Goal: Task Accomplishment & Management: Use online tool/utility

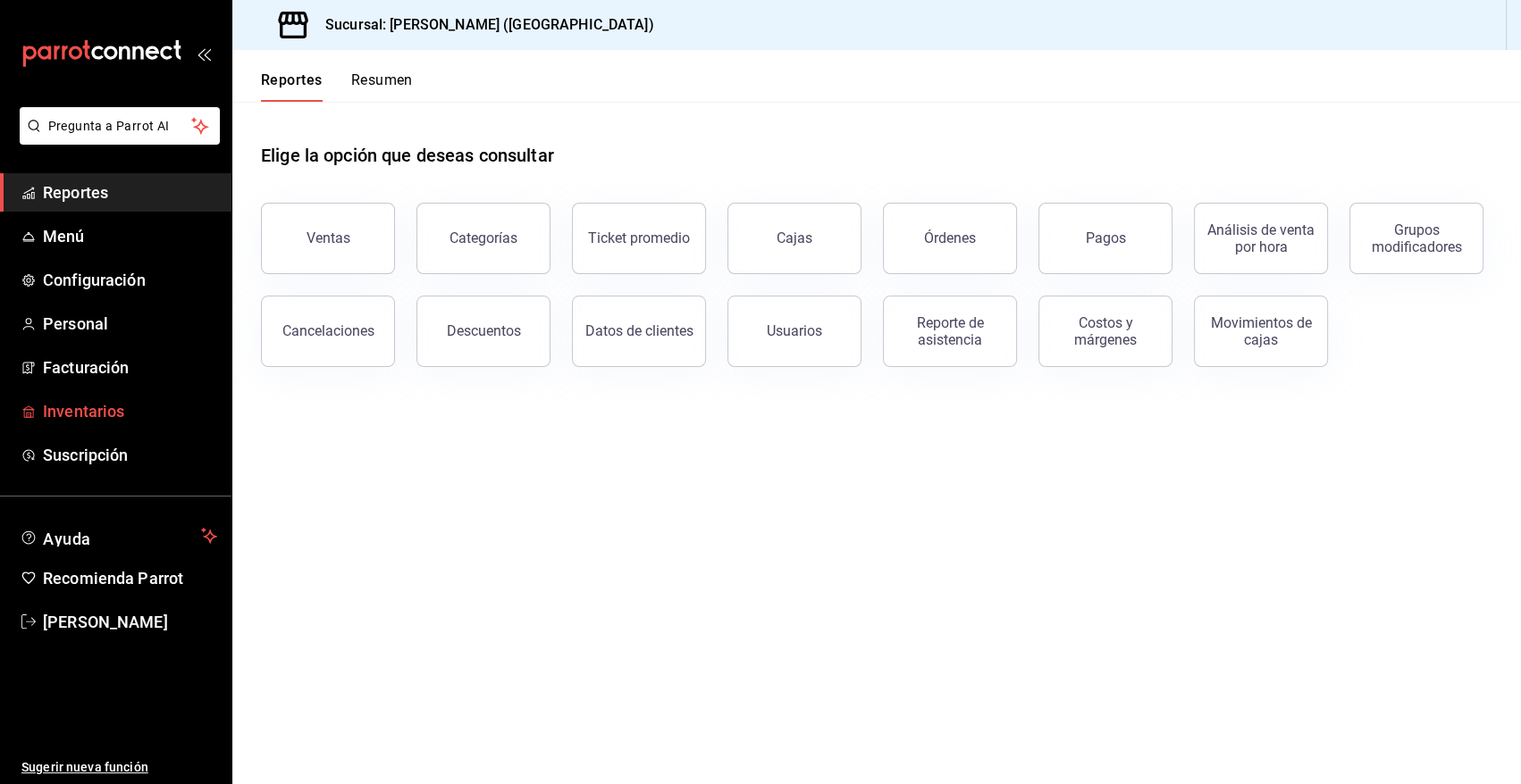
click at [70, 412] on span "Inventarios" at bounding box center [129, 412] width 174 height 24
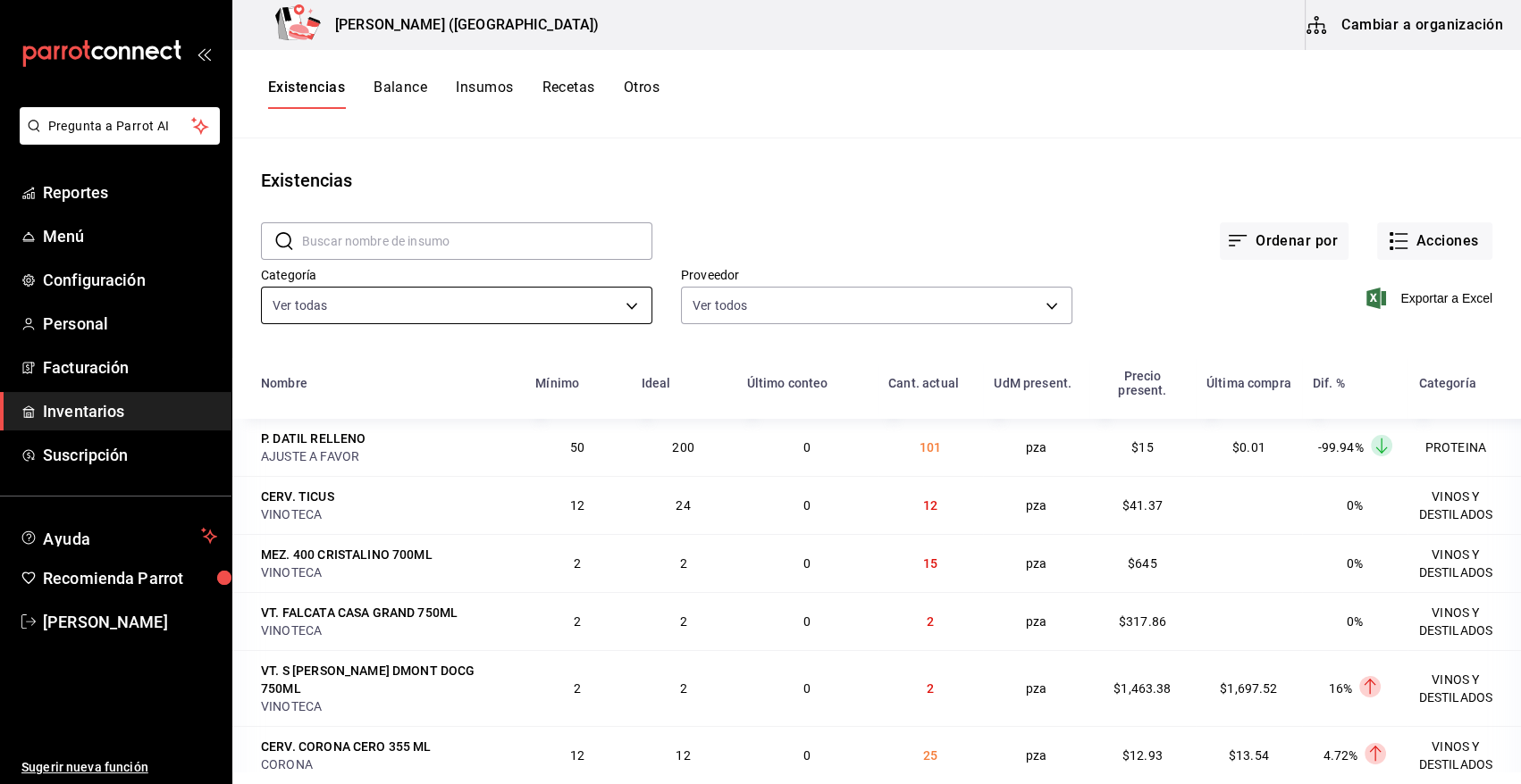
click at [333, 307] on body "Pregunta a Parrot AI Reportes Menú Configuración Personal Facturación Inventari…" at bounding box center [760, 386] width 1521 height 772
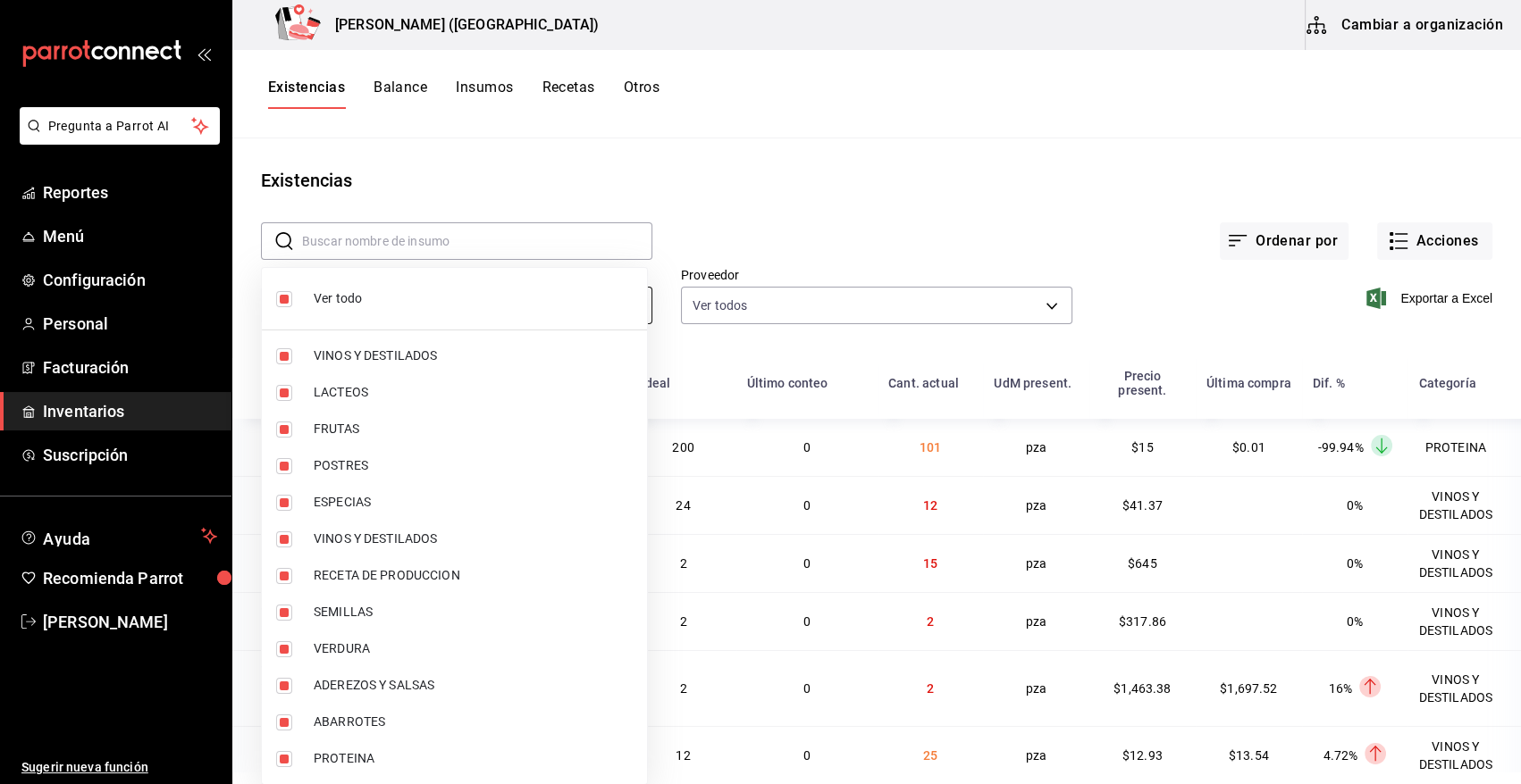
click at [333, 307] on span "Ver todo" at bounding box center [473, 299] width 319 height 19
checkbox input "false"
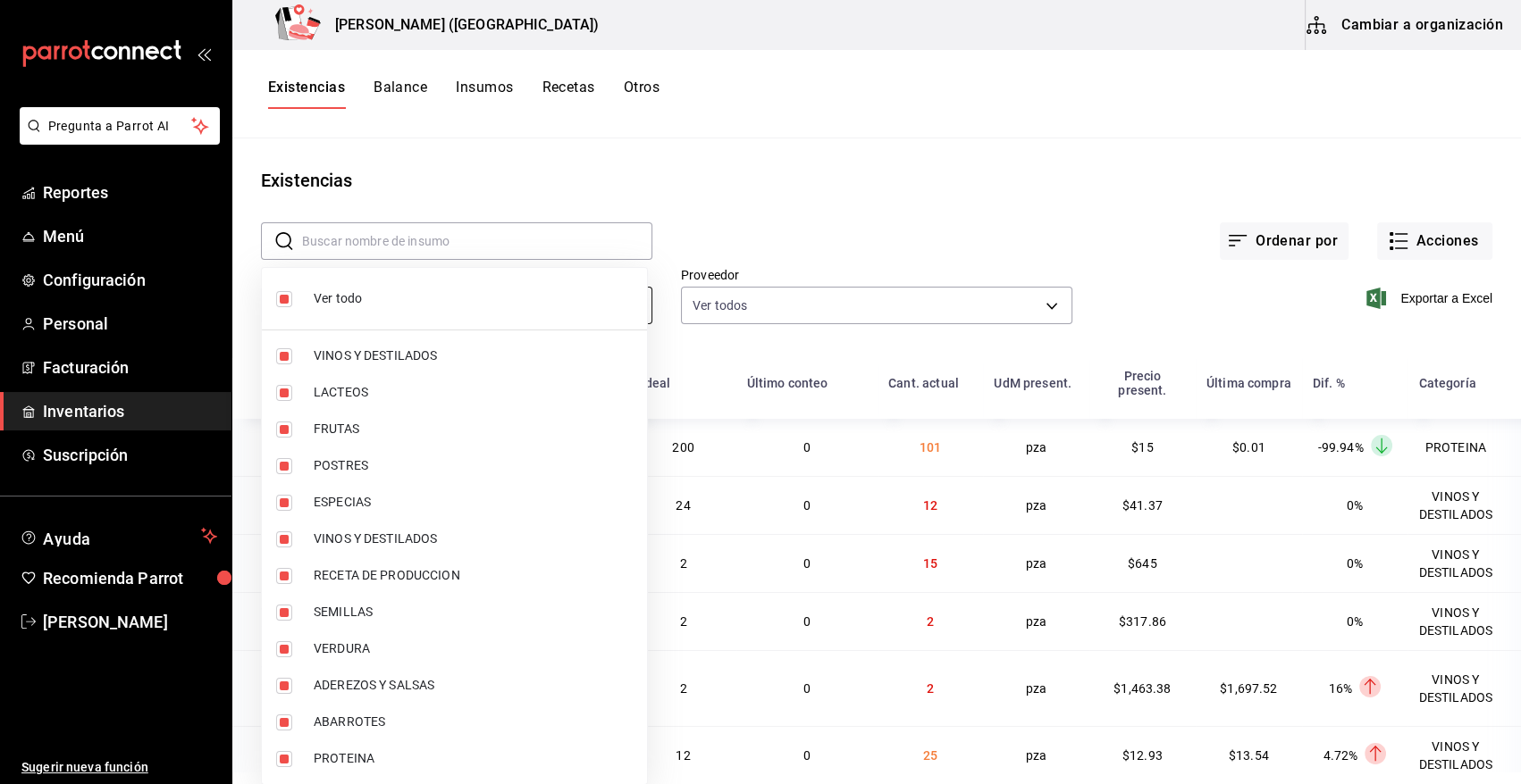
checkbox input "false"
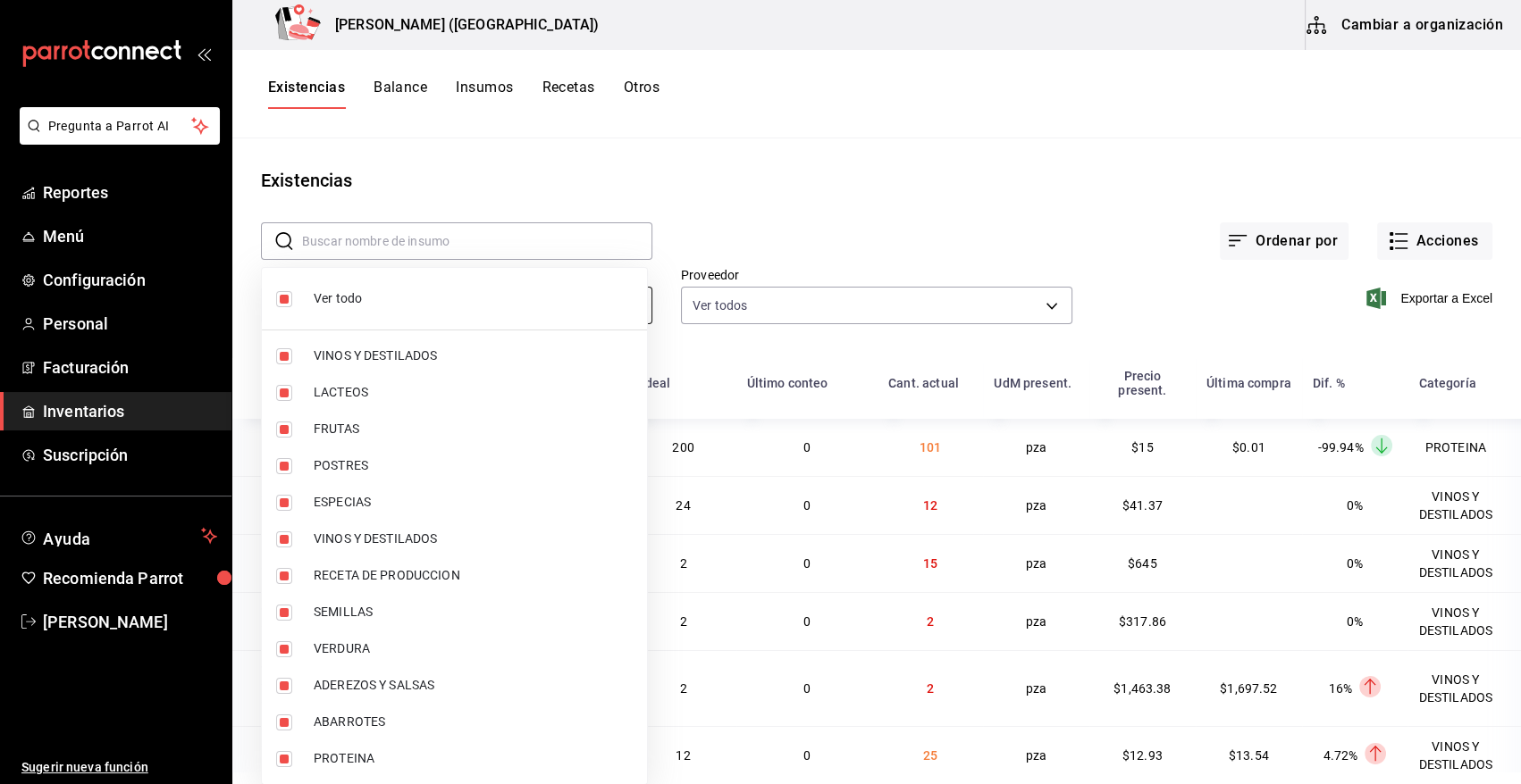
checkbox input "false"
click at [357, 356] on span "VINOS Y DESTILADOS" at bounding box center [473, 356] width 319 height 19
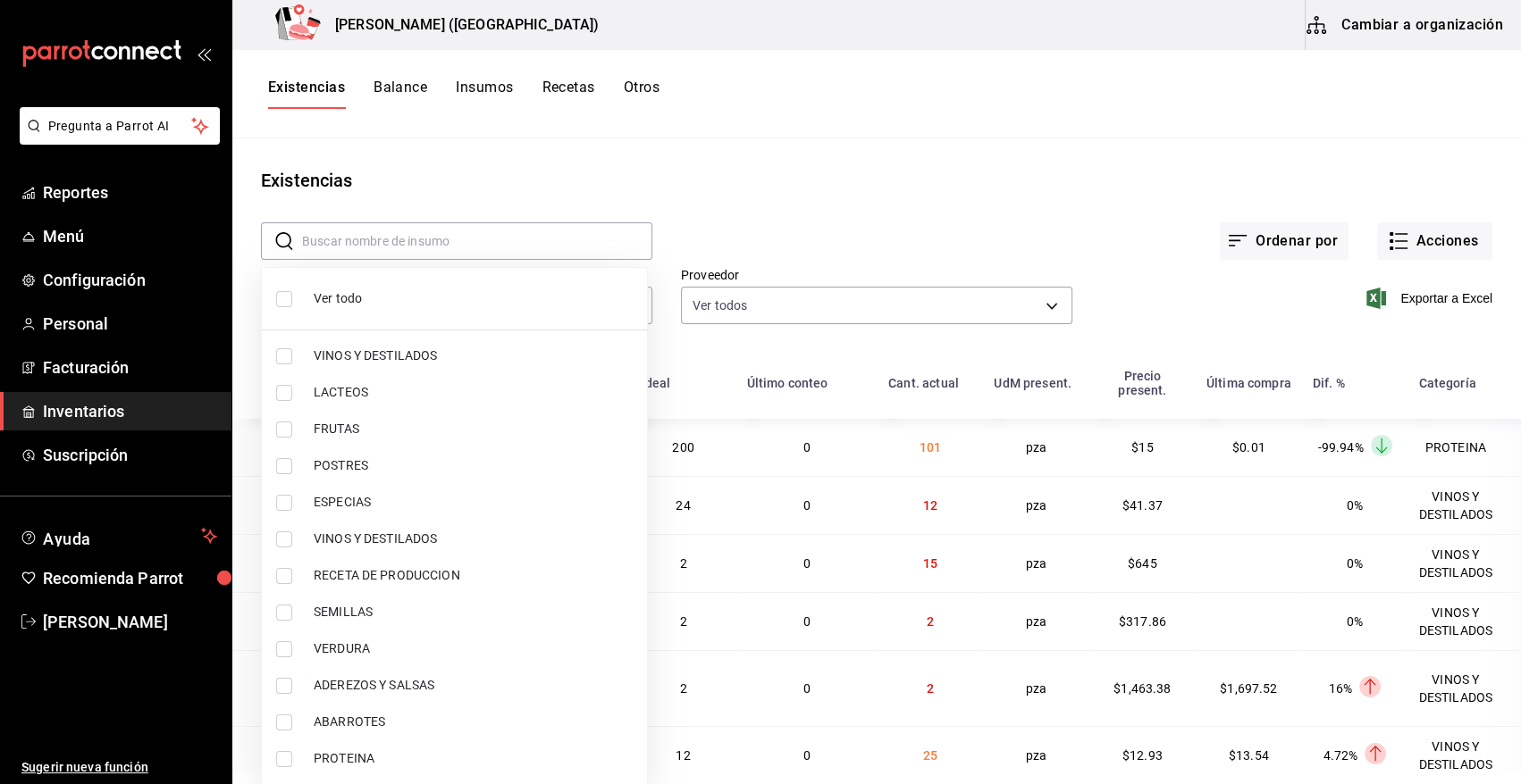
type input "08f8d543-33e6-4481-bf08-168a13d25a39"
checkbox input "true"
click at [370, 539] on span "VINOS Y DESTILADOS" at bounding box center [473, 539] width 319 height 19
type input "08f8d543-33e6-4481-bf08-168a13d25a39,29c1d628-2db5-43b0-85d4-162b4be2a9ed"
checkbox input "true"
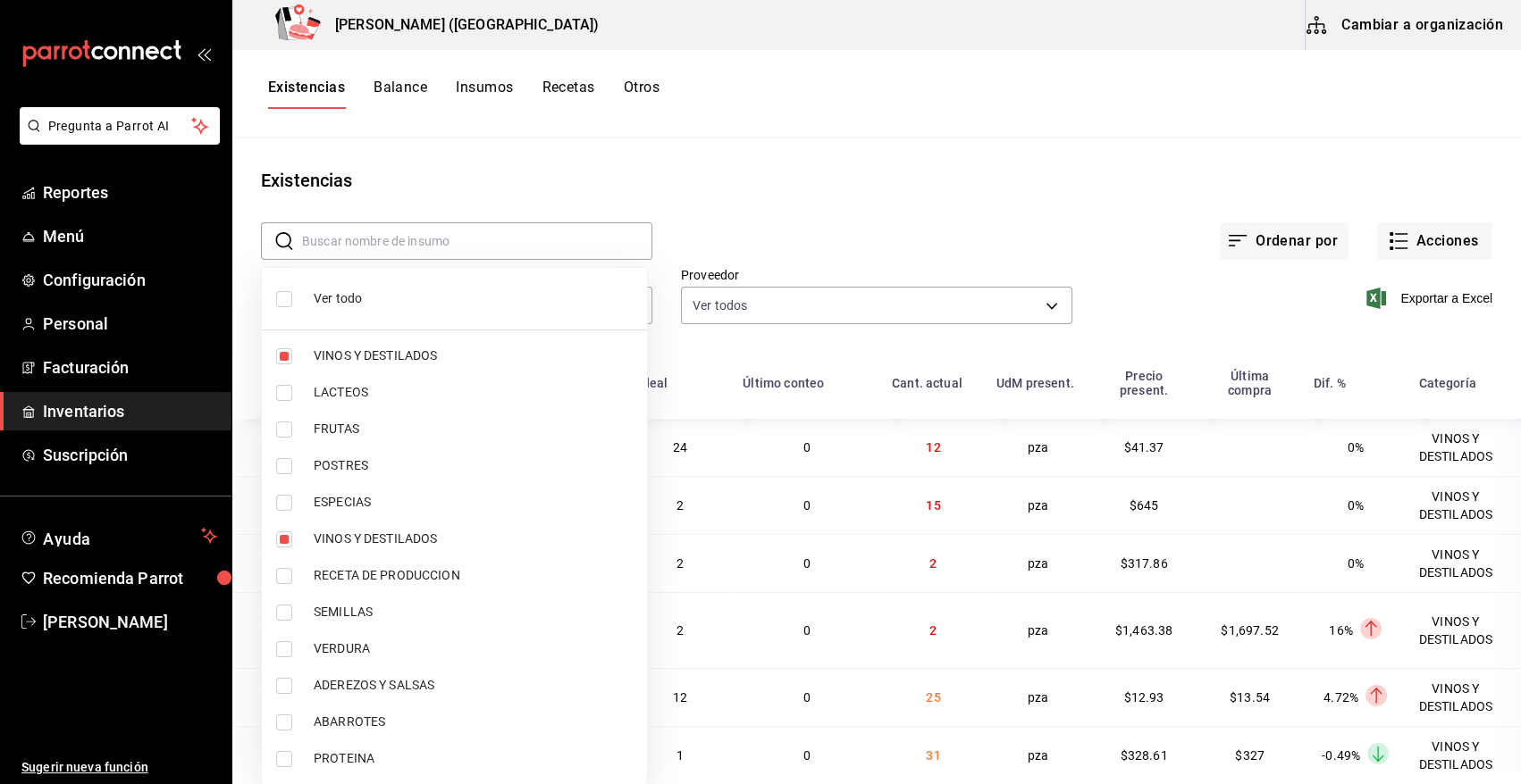
click at [734, 175] on div at bounding box center [760, 392] width 1521 height 784
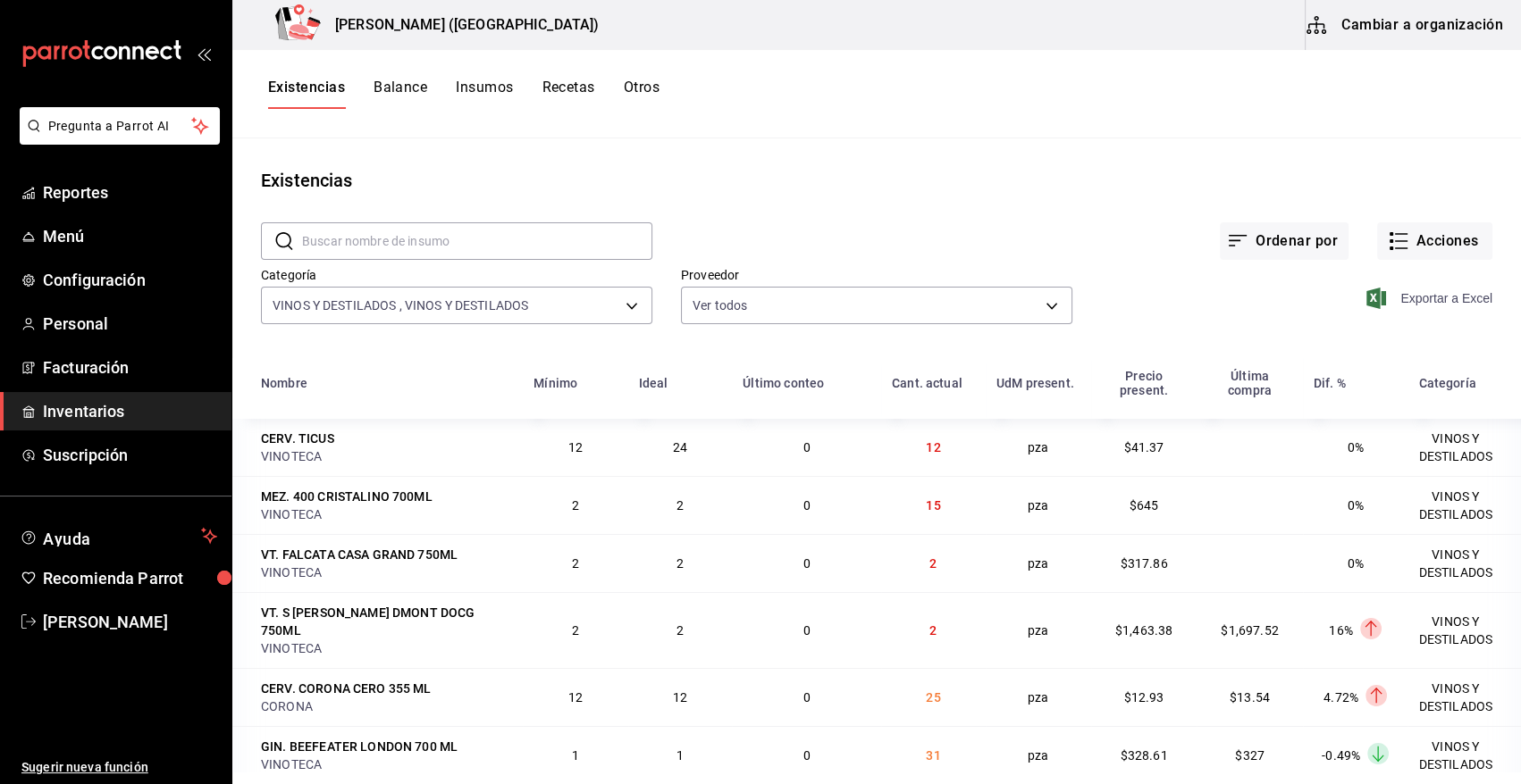
click at [1450, 294] on span "Exportar a Excel" at bounding box center [1431, 299] width 122 height 22
